Goal: Complete application form: Complete application form

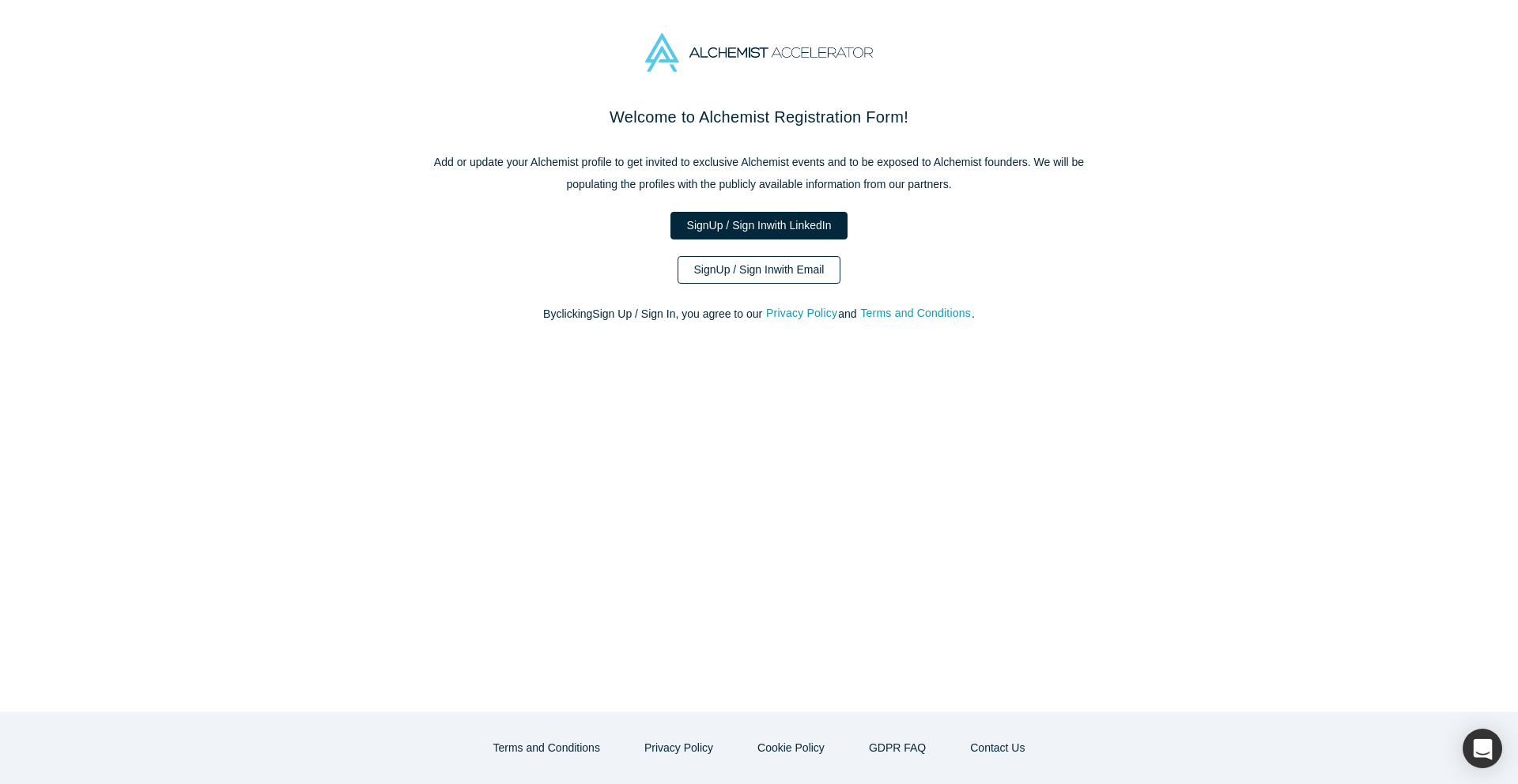
click at [746, 276] on link "Sign Up / Sign In with Email" at bounding box center [759, 270] width 164 height 27
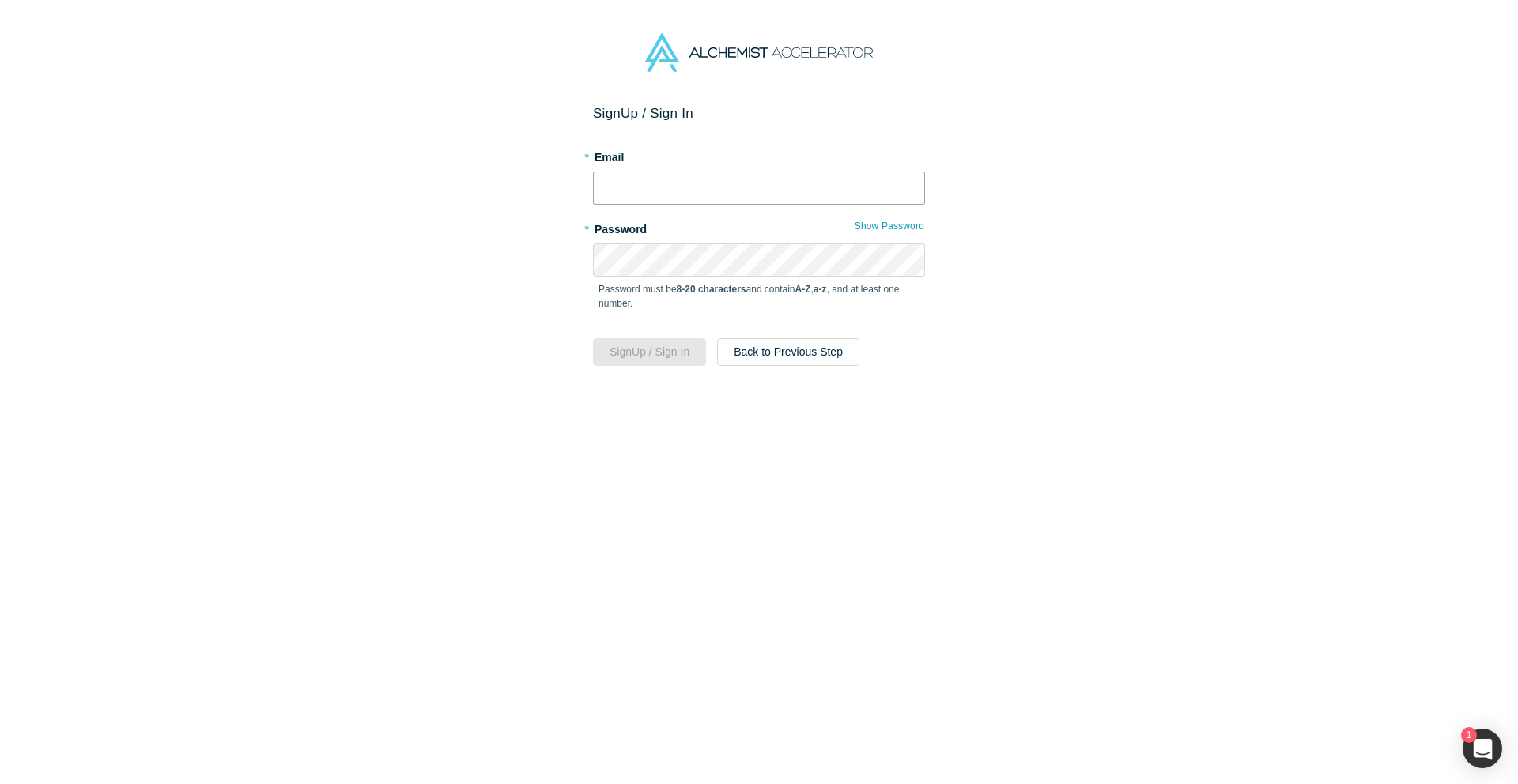
click at [717, 189] on input "text" at bounding box center [759, 188] width 332 height 34
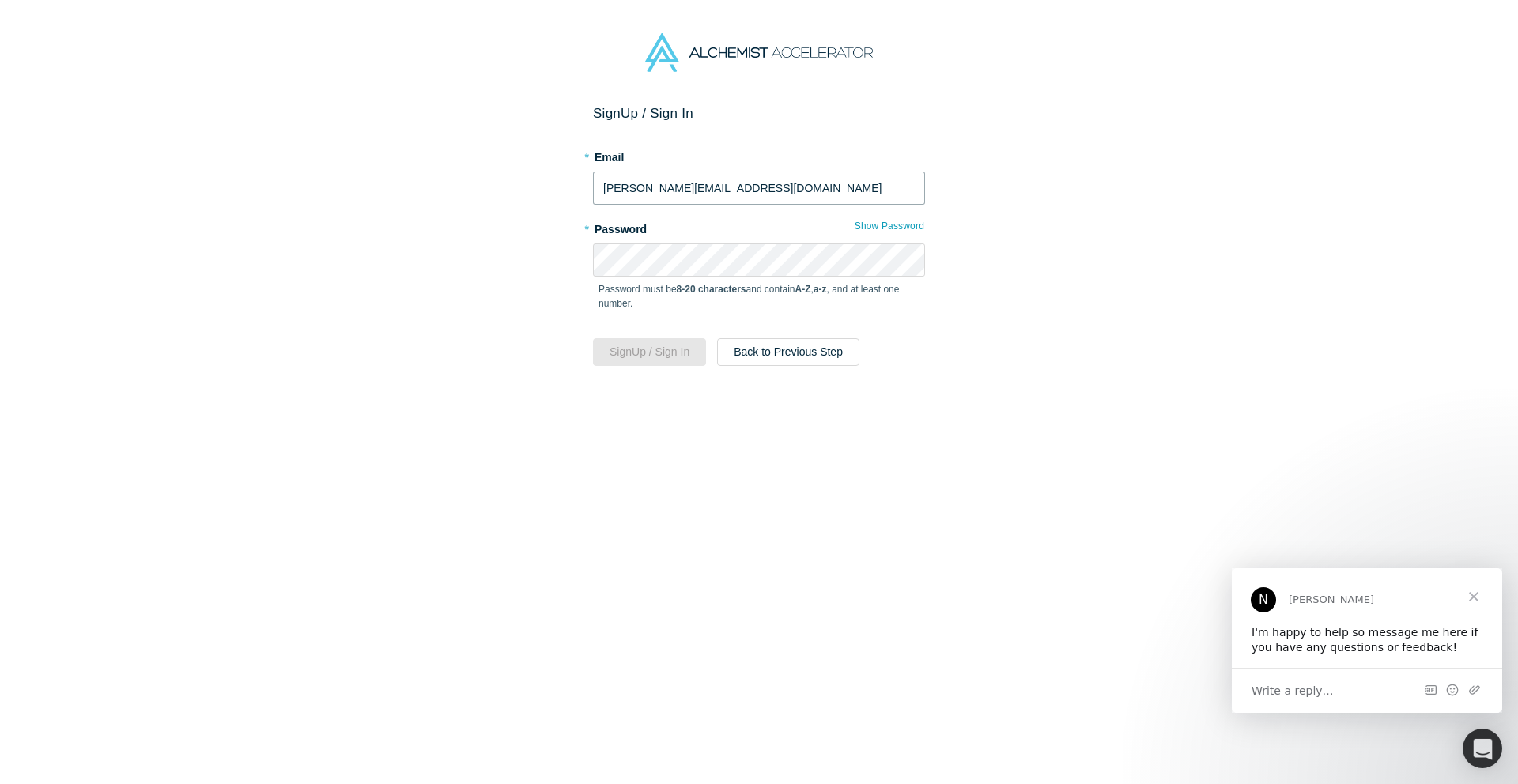
type input "pruthvi.iub@gmail.com"
click at [654, 352] on button "Sign Up / Sign In" at bounding box center [650, 352] width 113 height 27
